Goal: Transaction & Acquisition: Purchase product/service

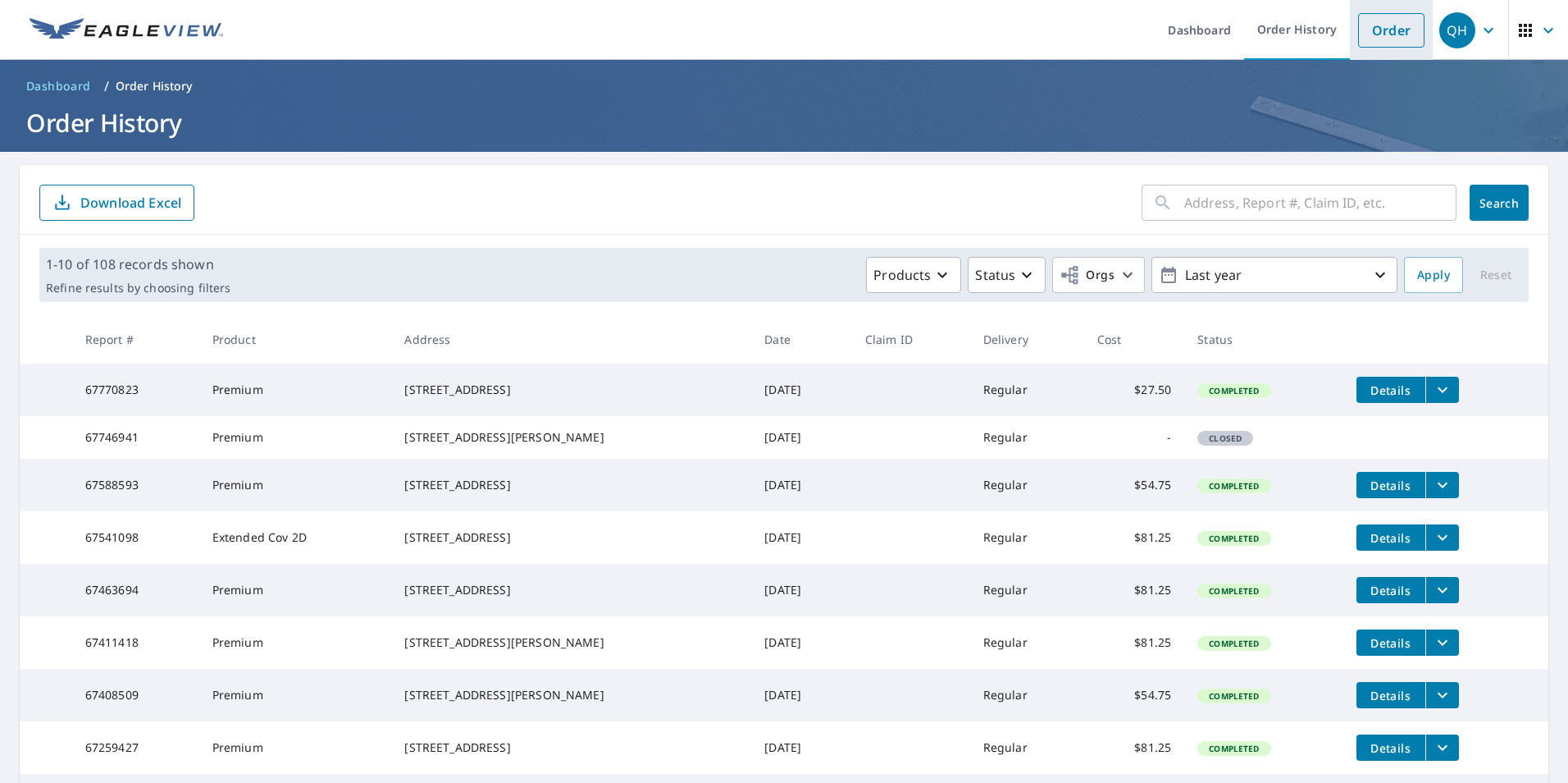
click at [1387, 27] on link "Order" at bounding box center [1391, 30] width 66 height 34
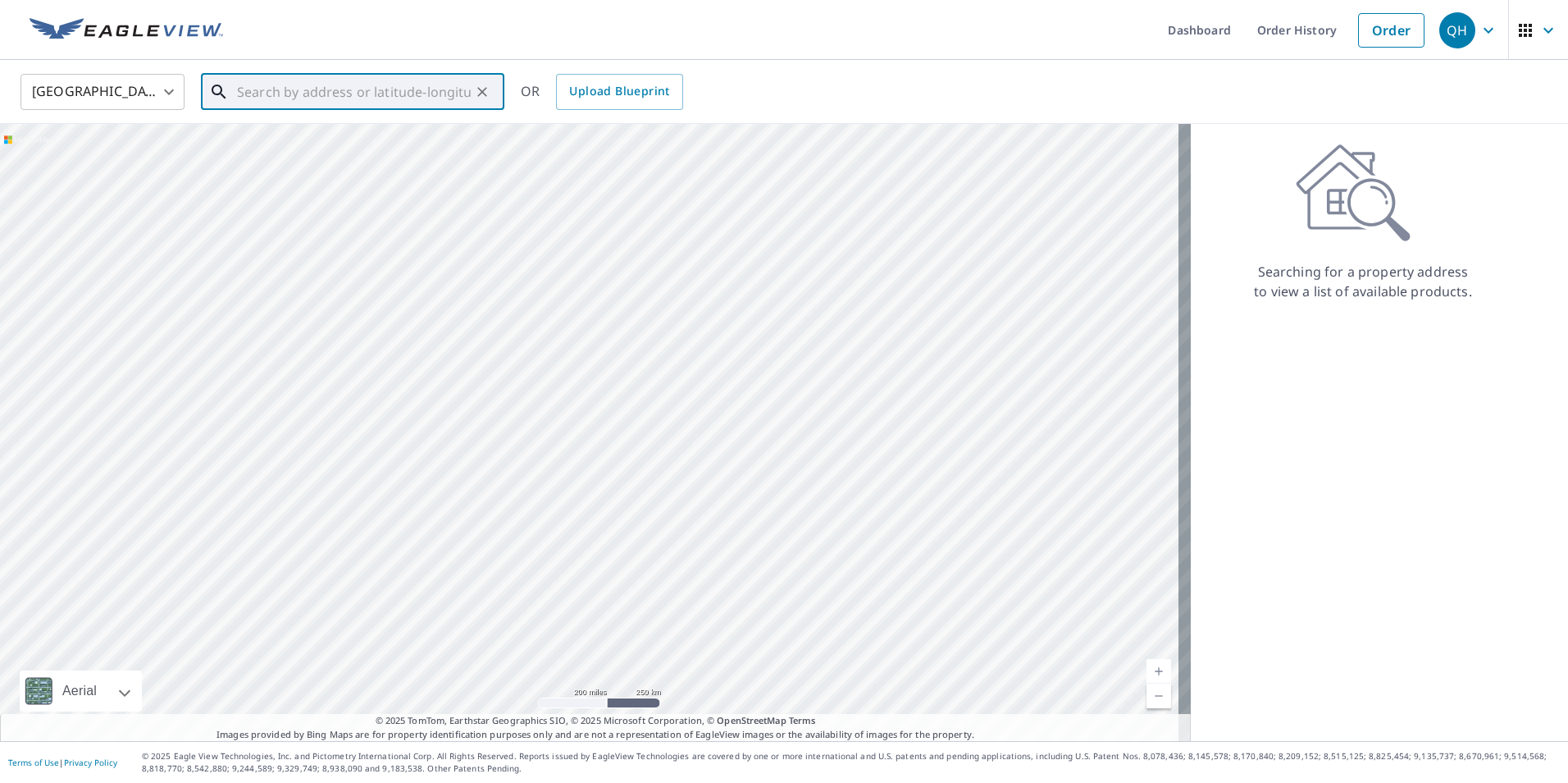
click at [335, 88] on input "text" at bounding box center [354, 92] width 234 height 46
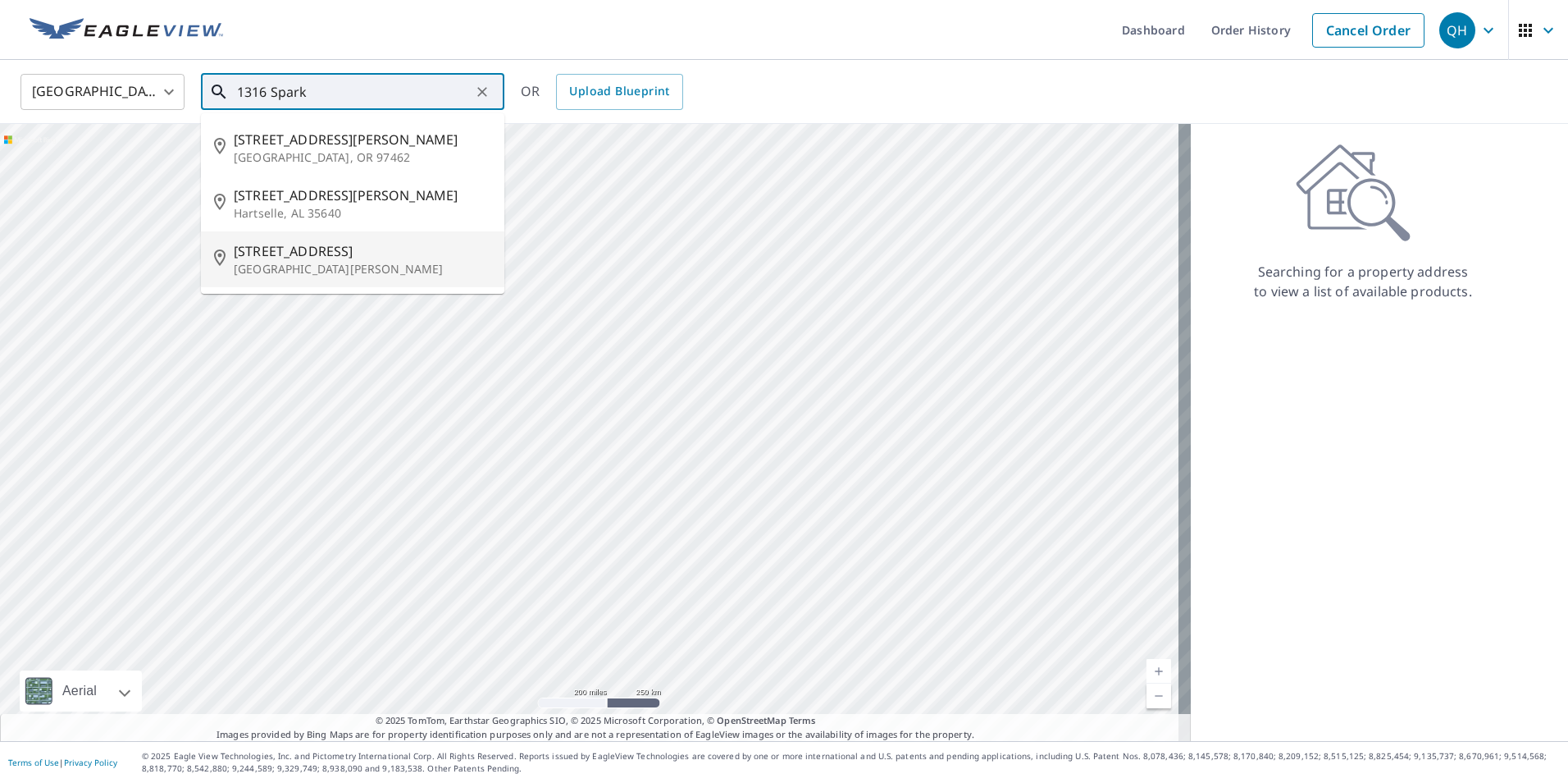
click at [312, 250] on span "[STREET_ADDRESS]" at bounding box center [363, 251] width 258 height 20
type input "[STREET_ADDRESS][PERSON_NAME]"
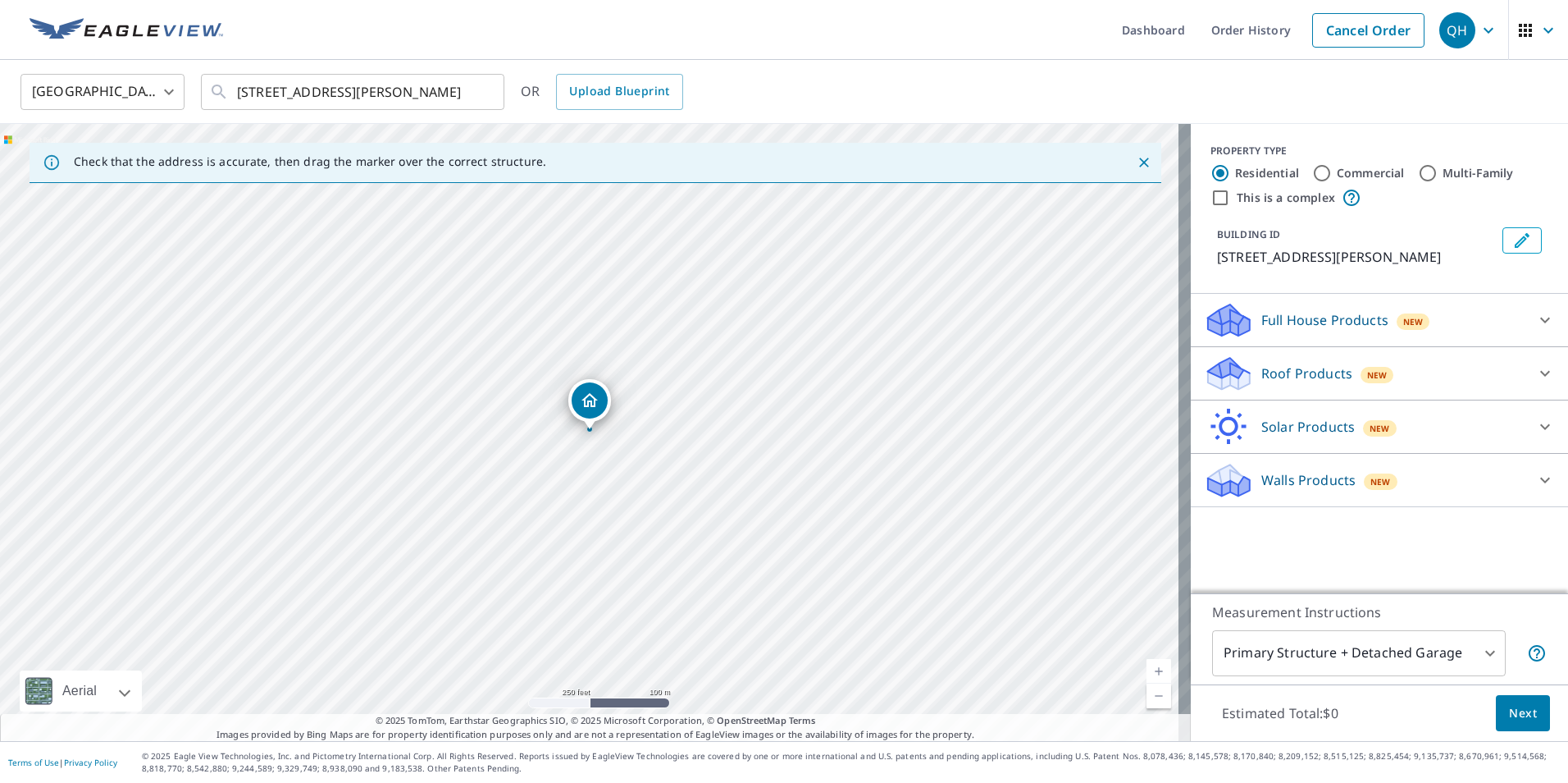
click at [1222, 362] on icon at bounding box center [1229, 368] width 42 height 21
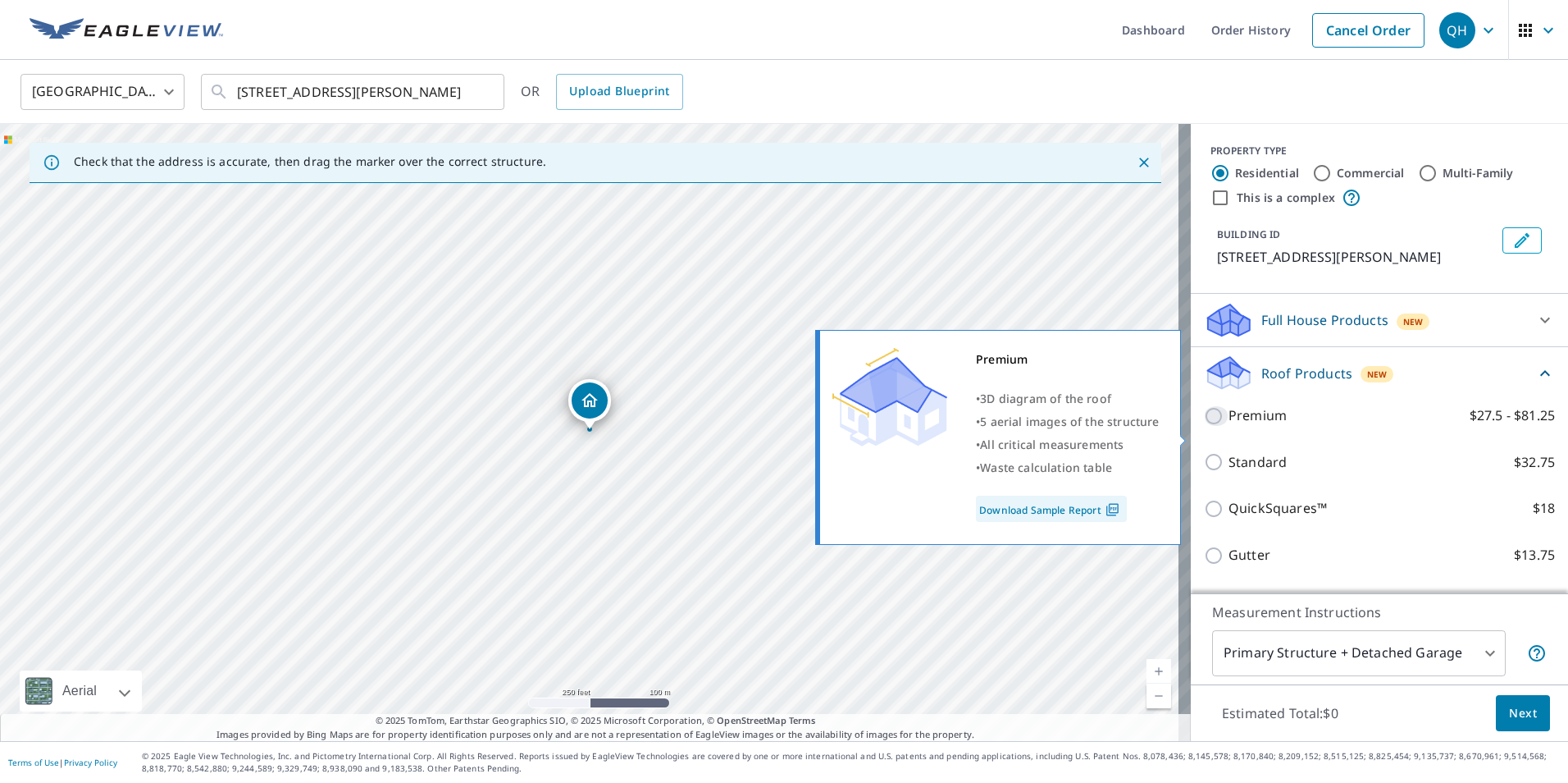
click at [1204, 426] on input "Premium $27.5 - $81.25" at bounding box center [1216, 416] width 25 height 20
checkbox input "true"
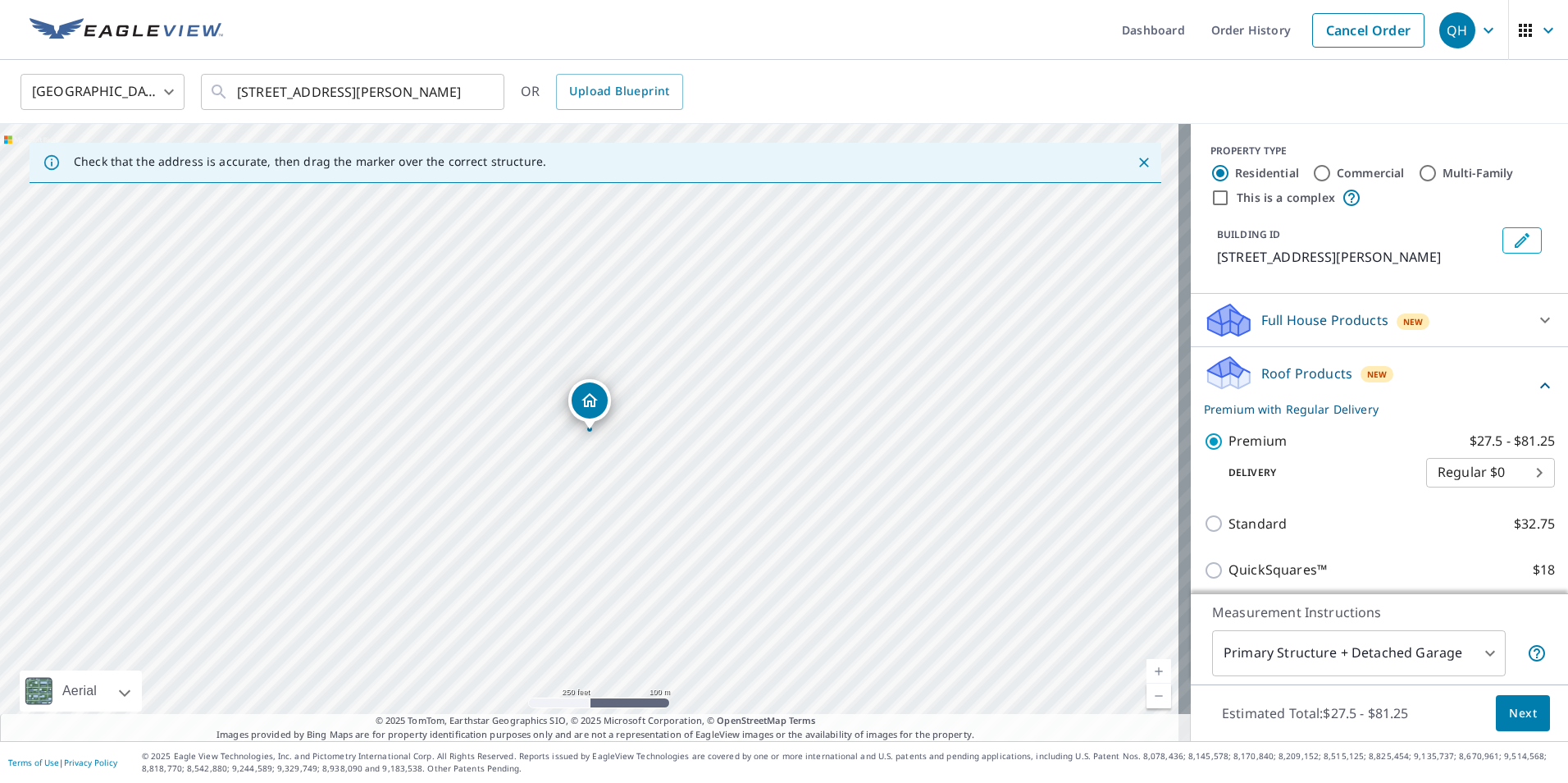
click at [1512, 712] on span "Next" at bounding box center [1523, 713] width 28 height 21
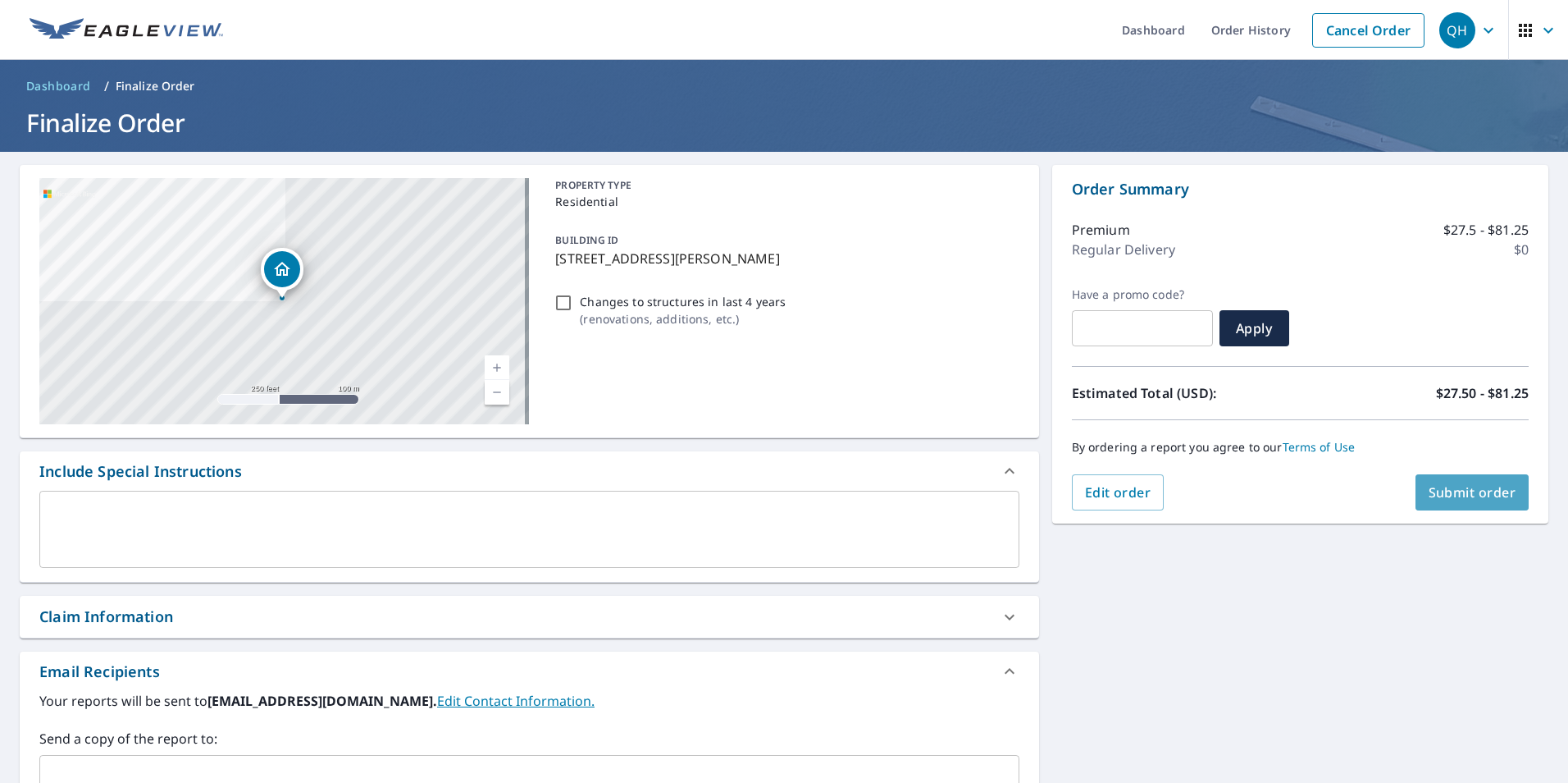
click at [1452, 479] on button "Submit order" at bounding box center [1473, 492] width 114 height 36
checkbox input "true"
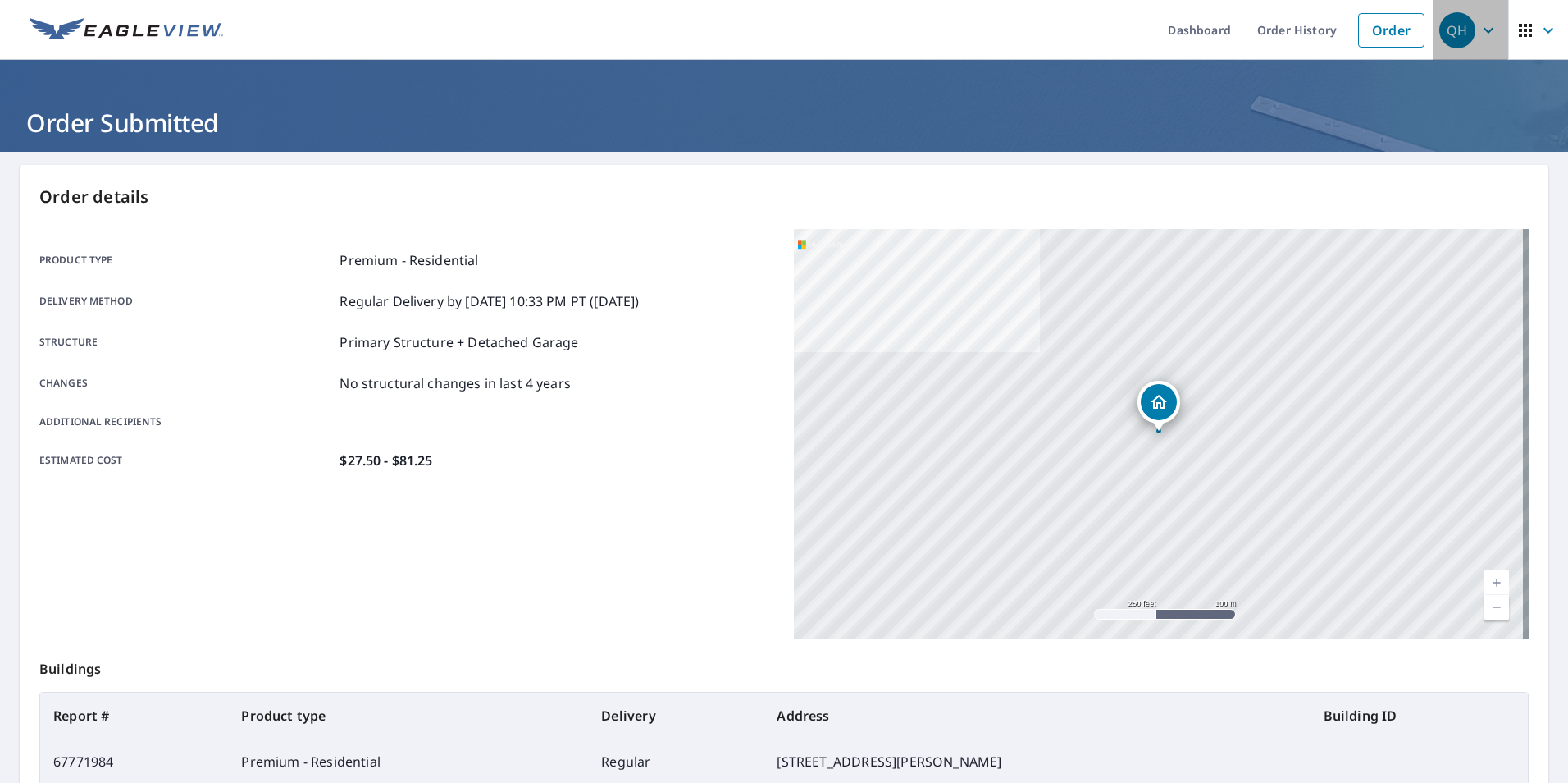
click at [1479, 30] on icon "button" at bounding box center [1489, 31] width 20 height 20
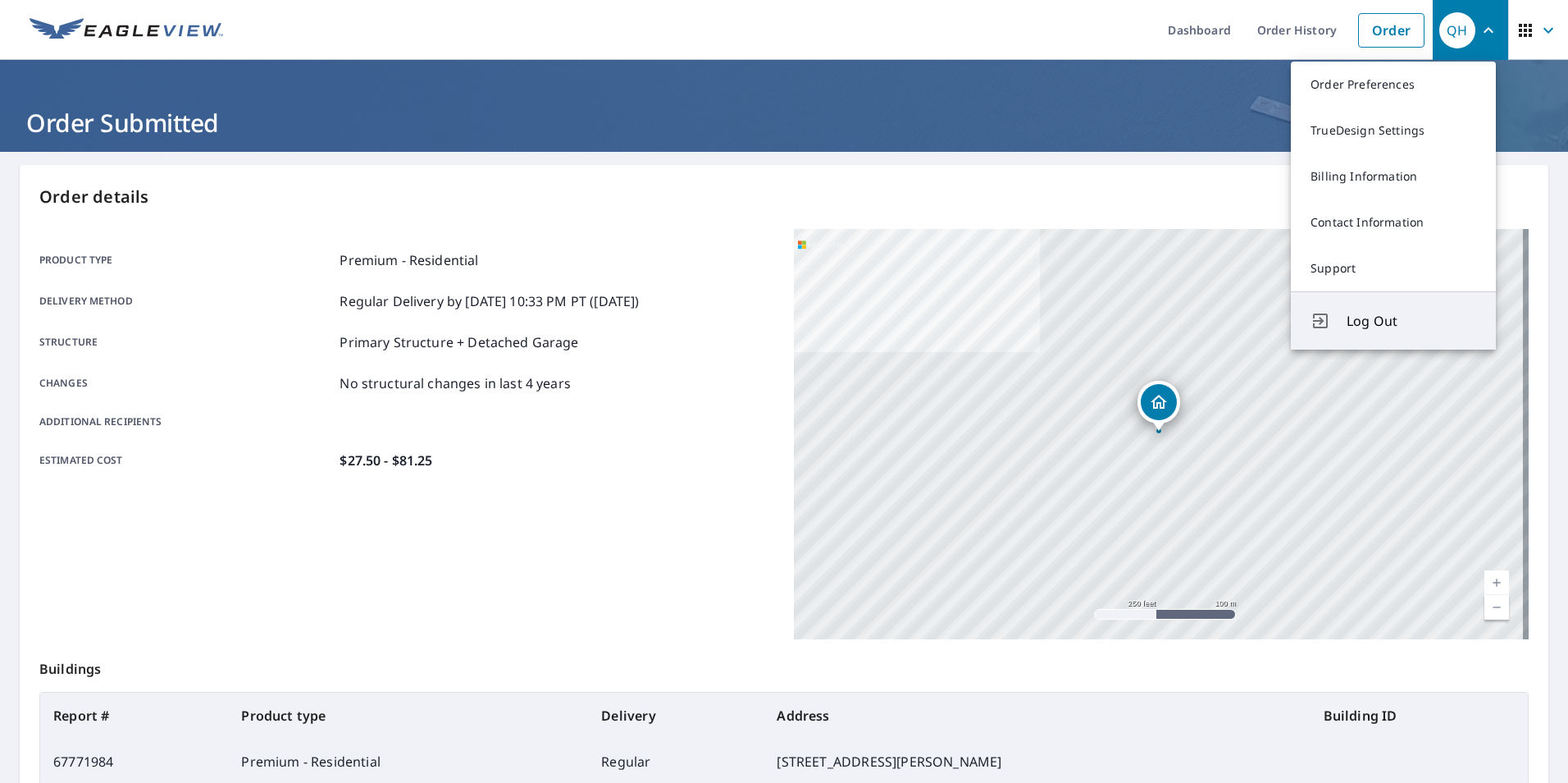
click at [1363, 323] on span "Log Out" at bounding box center [1412, 321] width 130 height 20
